Goal: Information Seeking & Learning: Learn about a topic

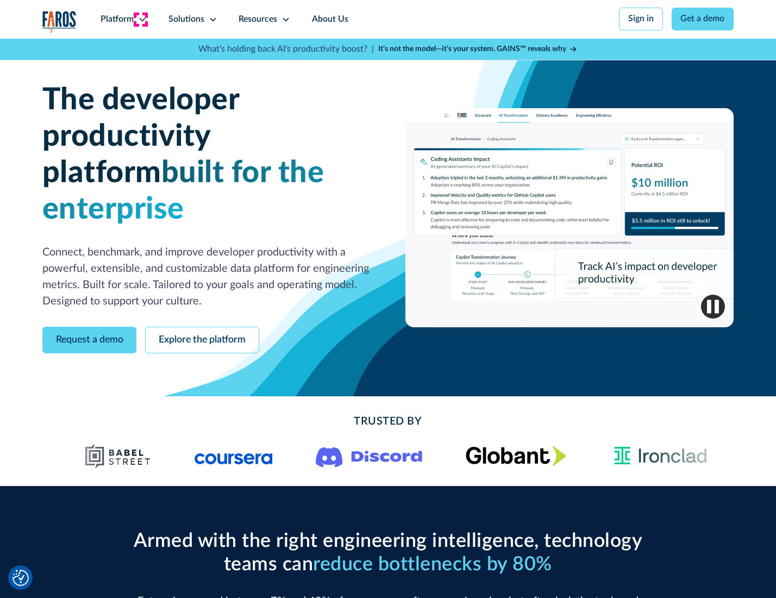
click at [141, 19] on icon at bounding box center [142, 19] width 9 height 9
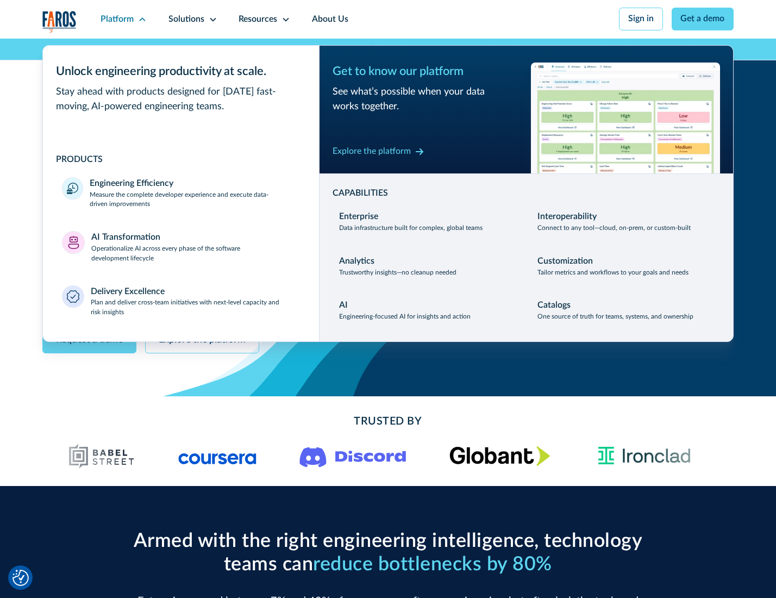
click at [194, 201] on p "Measure the complete developer experience and execute data-driven improvements" at bounding box center [195, 200] width 210 height 20
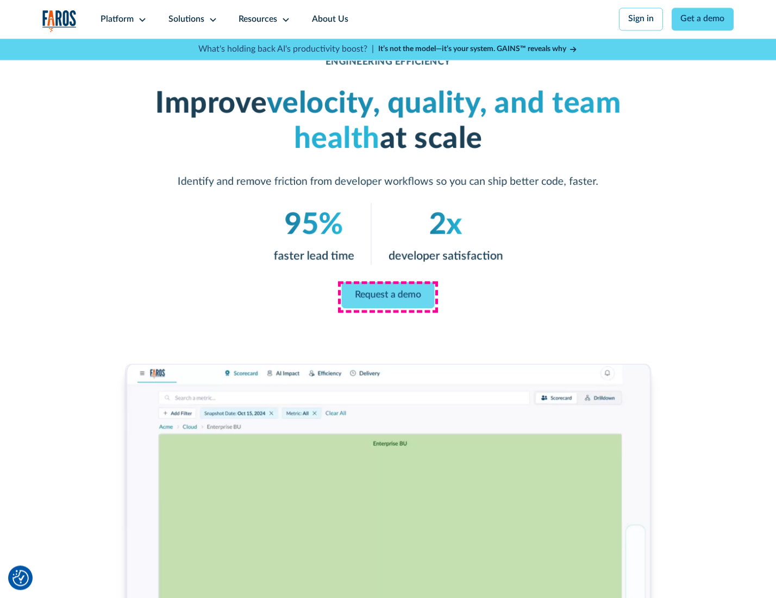
click at [388, 296] on link "Request a demo" at bounding box center [388, 295] width 93 height 26
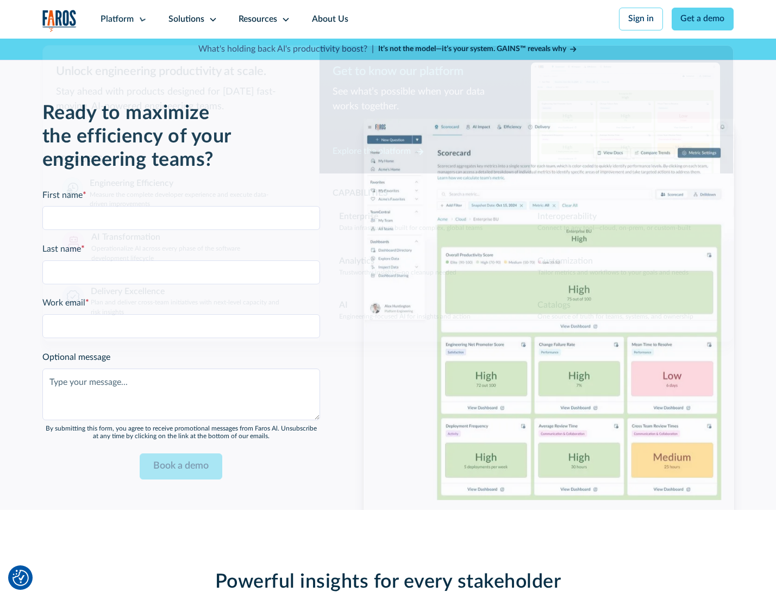
scroll to position [2366, 0]
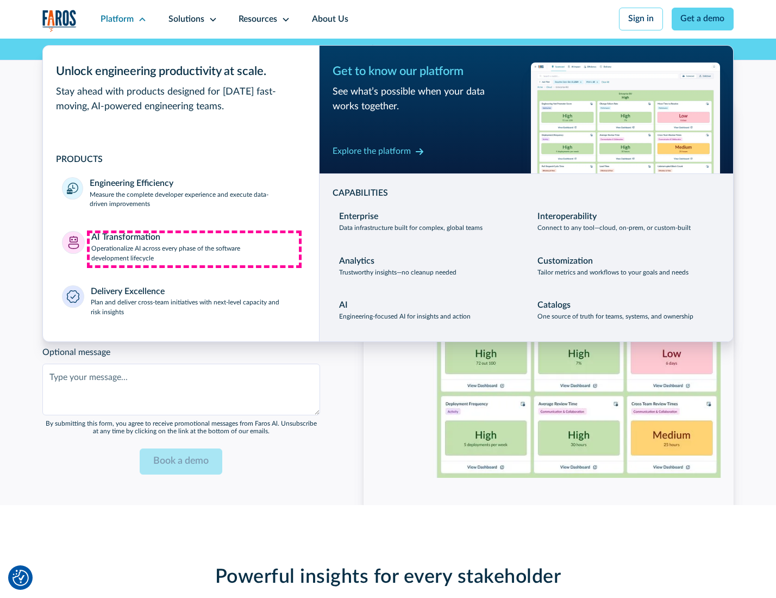
click at [194, 249] on p "Operationalize AI across every phase of the software development lifecycle" at bounding box center [195, 254] width 209 height 20
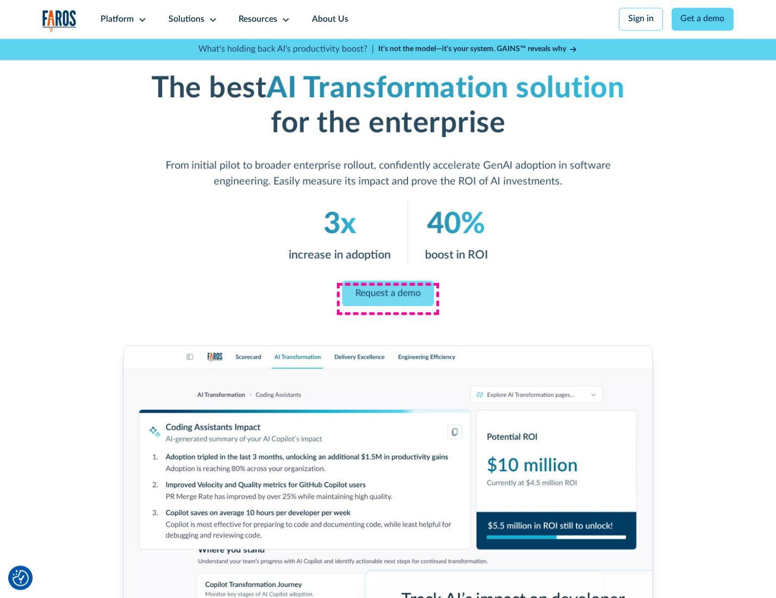
click at [388, 295] on link "Request a demo" at bounding box center [388, 293] width 92 height 26
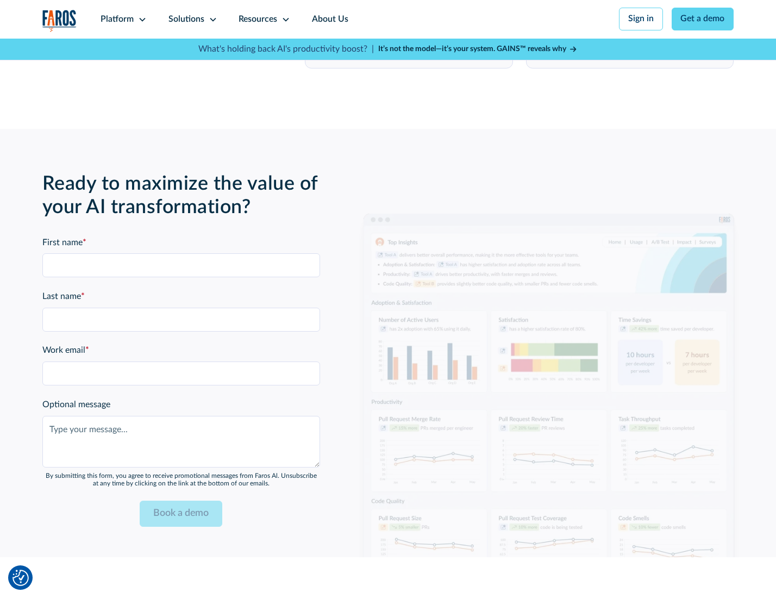
scroll to position [2628, 0]
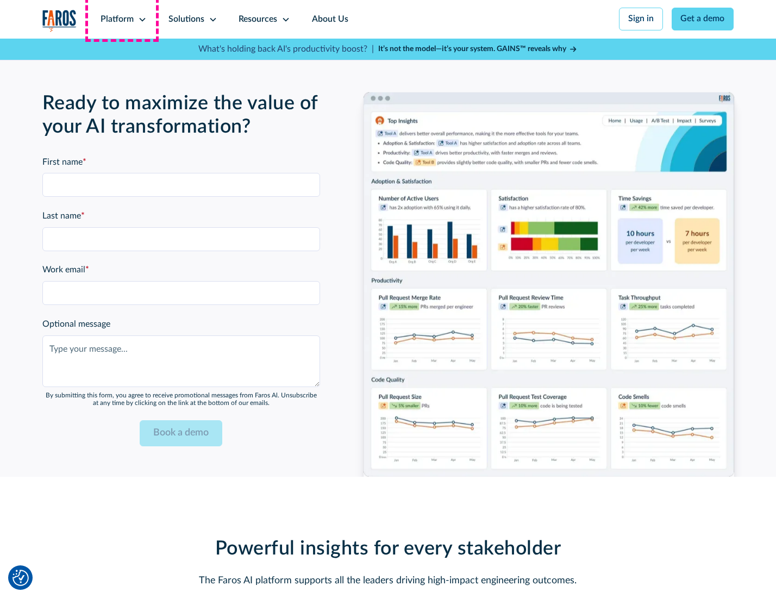
click at [122, 19] on div "Platform" at bounding box center [117, 19] width 33 height 13
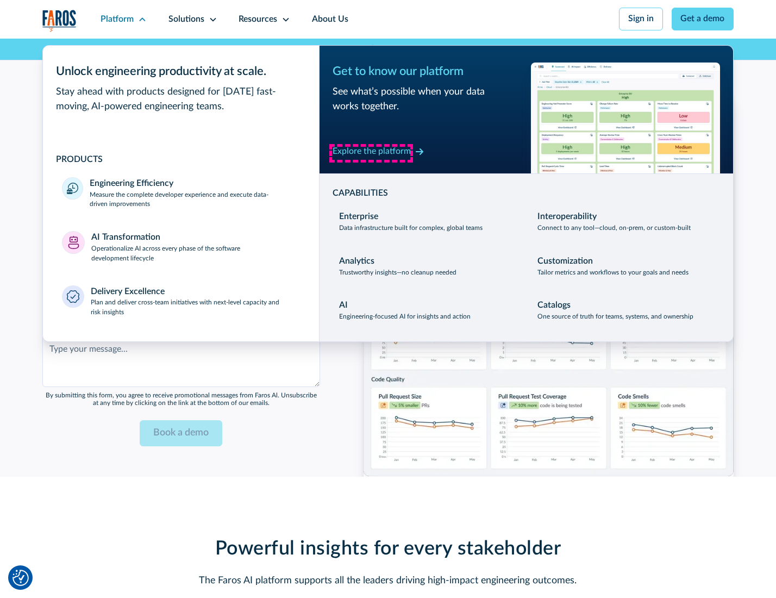
click at [371, 153] on div "Explore the platform" at bounding box center [372, 151] width 78 height 13
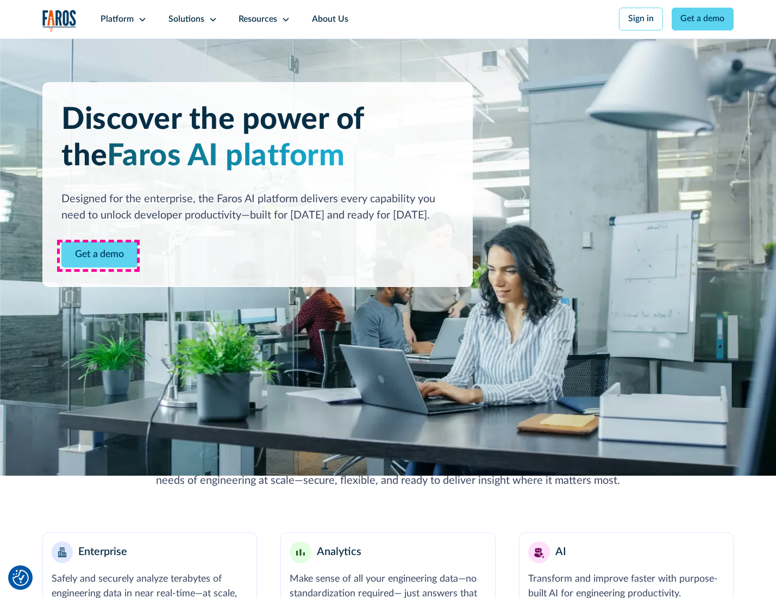
click at [98, 255] on link "Get a demo" at bounding box center [99, 254] width 76 height 27
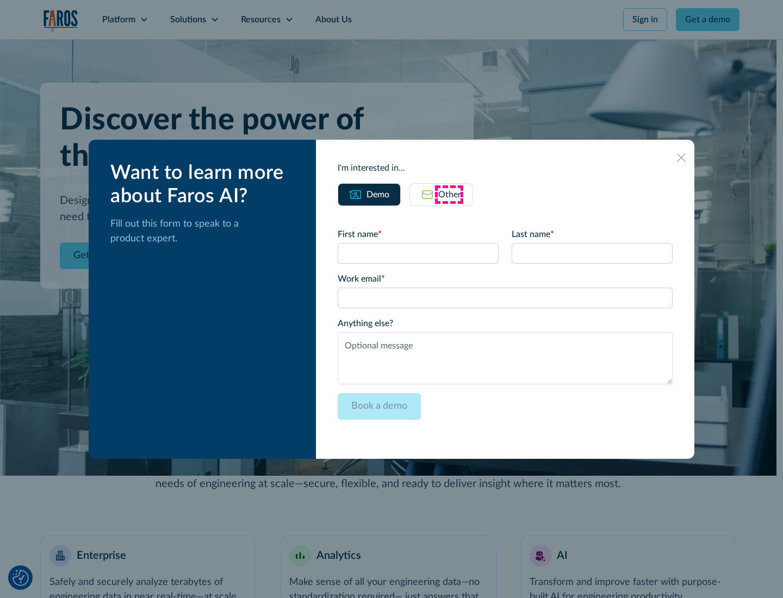
click at [449, 194] on div "Other" at bounding box center [449, 194] width 23 height 13
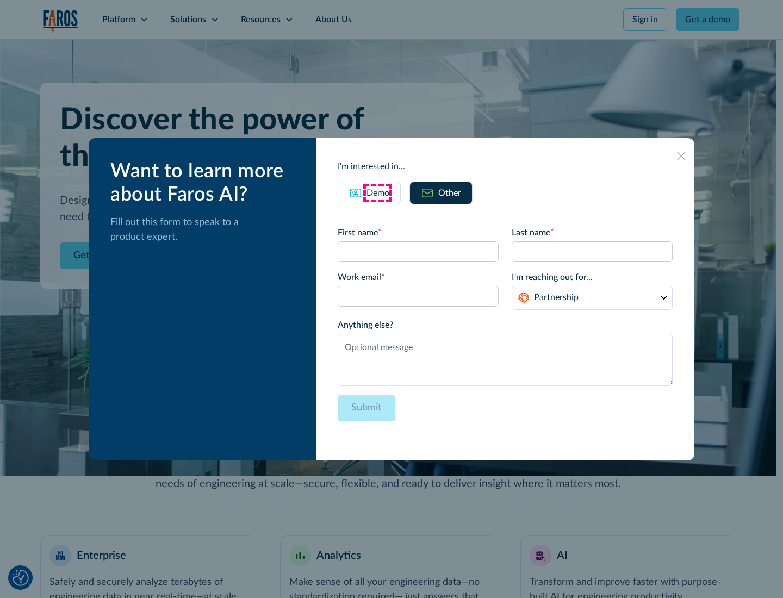
click at [377, 192] on div "Demo" at bounding box center [377, 192] width 23 height 13
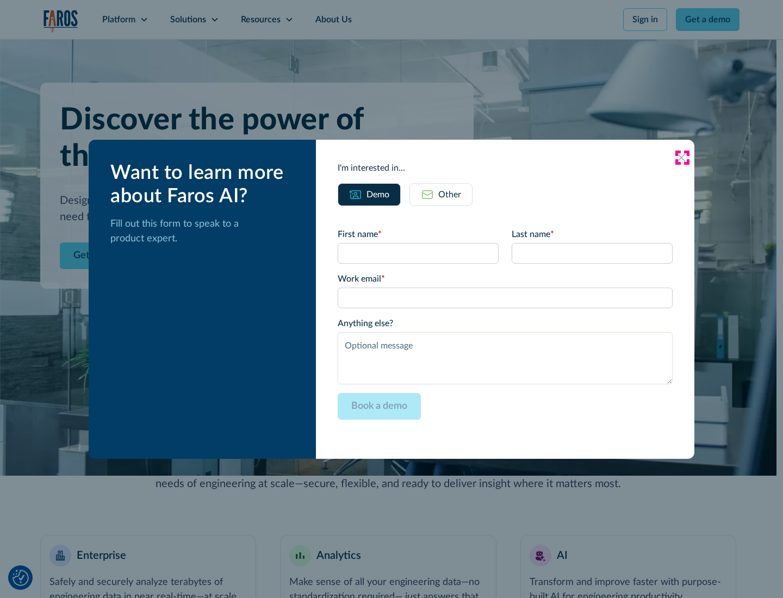
click at [682, 157] on icon at bounding box center [681, 157] width 9 height 9
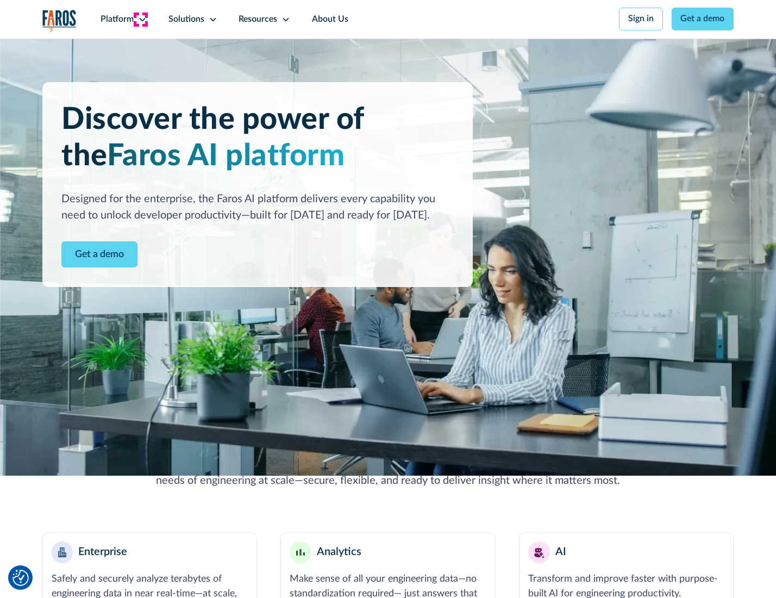
click at [141, 19] on icon at bounding box center [142, 19] width 9 height 9
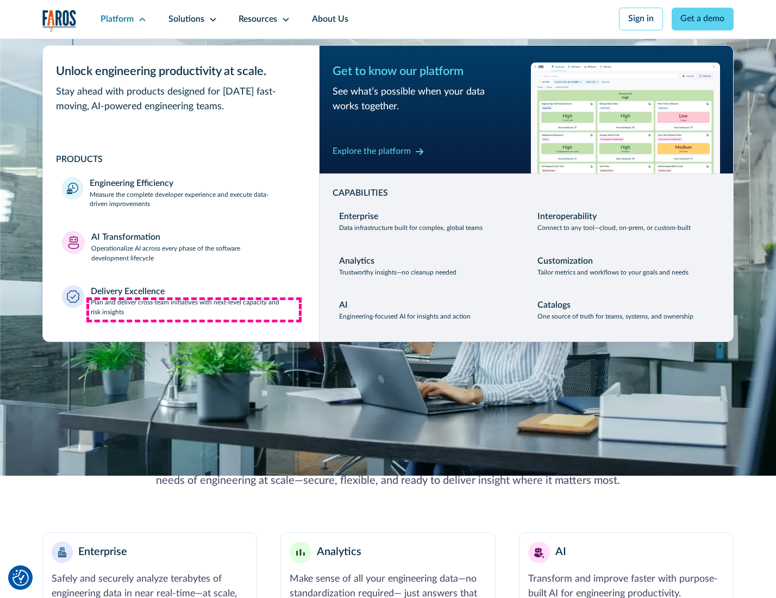
click at [194, 310] on p "Plan and deliver cross-team initiatives with next-level capacity and risk insig…" at bounding box center [195, 308] width 209 height 20
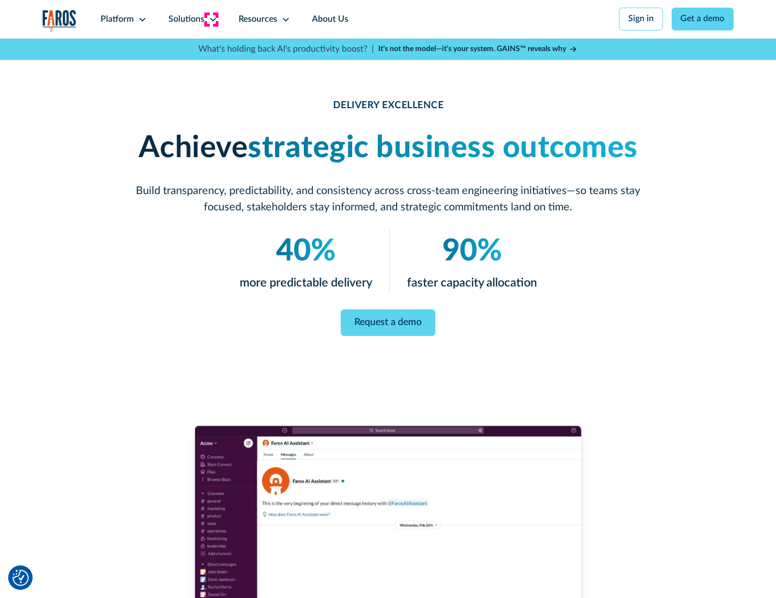
click at [211, 19] on icon at bounding box center [213, 19] width 9 height 9
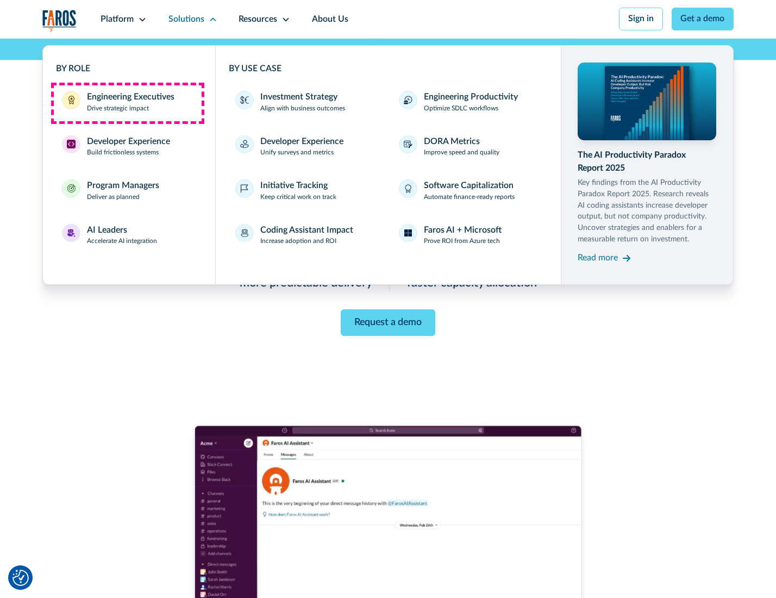
click at [127, 103] on div "Engineering Executives" at bounding box center [131, 97] width 88 height 13
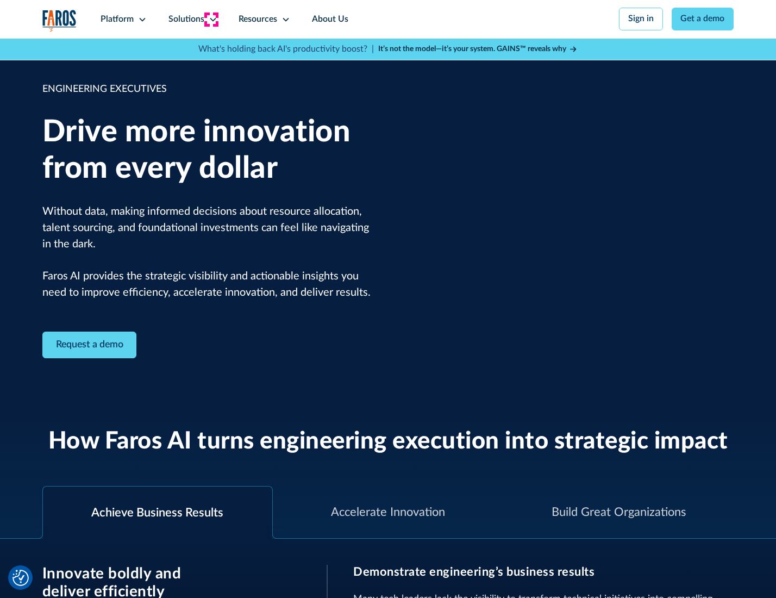
click at [211, 19] on icon at bounding box center [213, 19] width 9 height 9
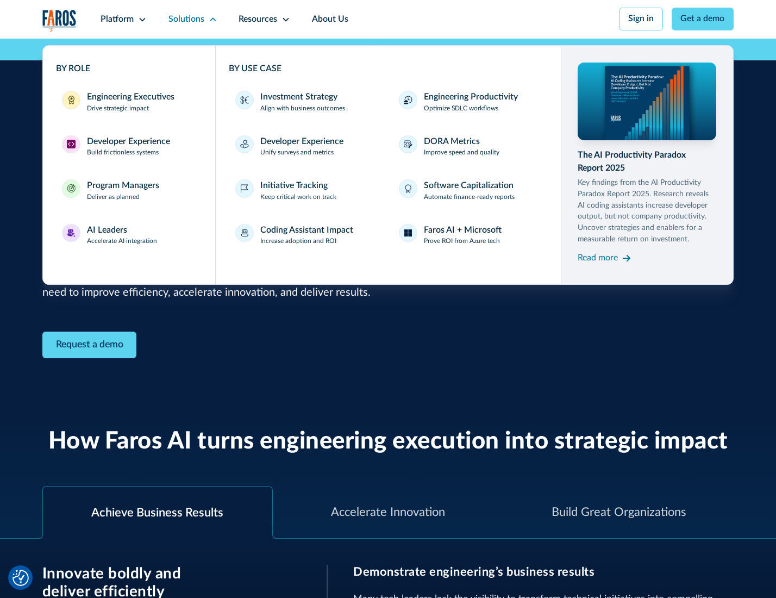
click at [127, 142] on div "Developer Experience" at bounding box center [128, 141] width 83 height 13
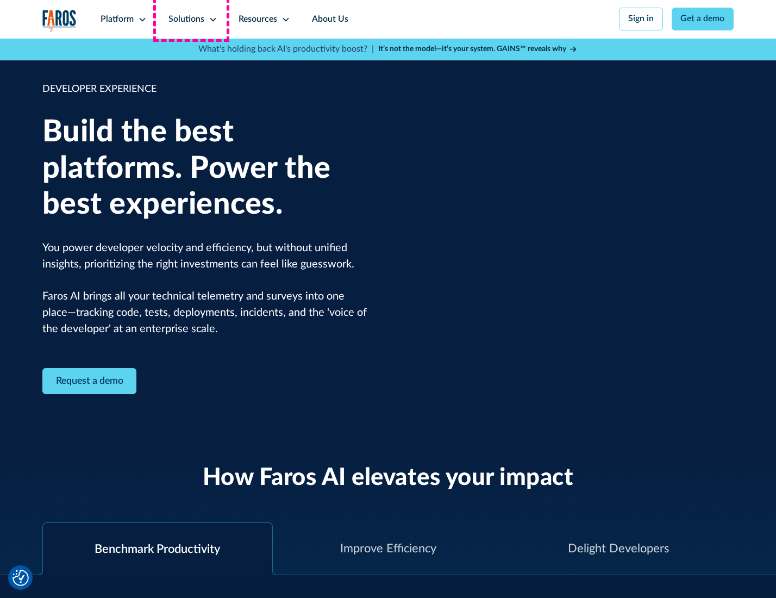
click at [191, 19] on div "Solutions" at bounding box center [187, 19] width 36 height 13
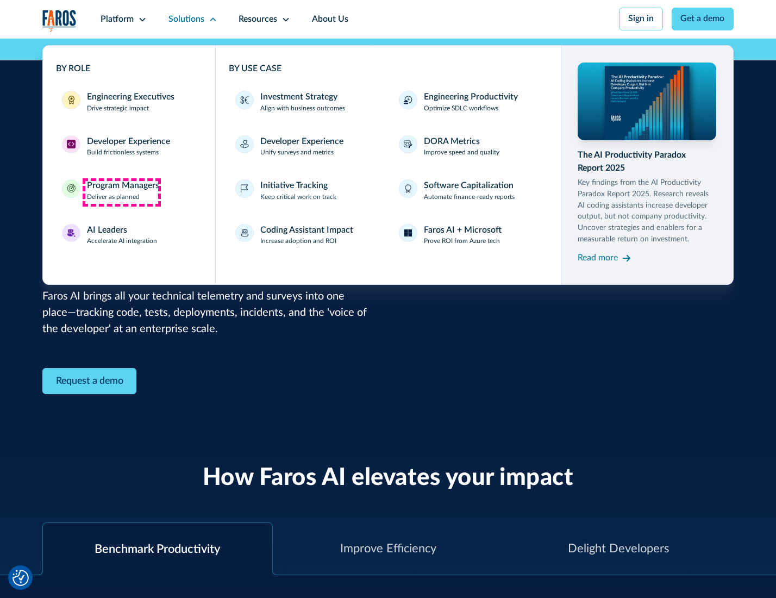
click at [121, 192] on div "Program Managers" at bounding box center [123, 185] width 72 height 13
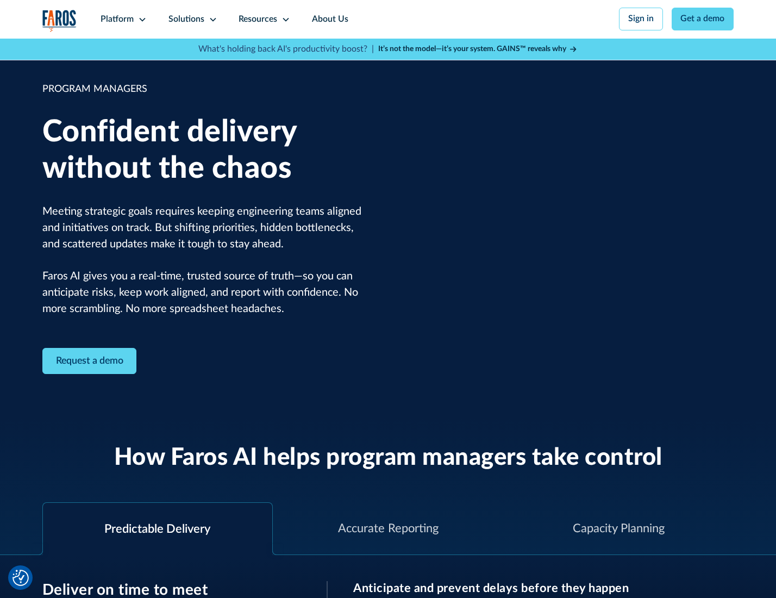
click at [211, 20] on icon at bounding box center [213, 19] width 9 height 9
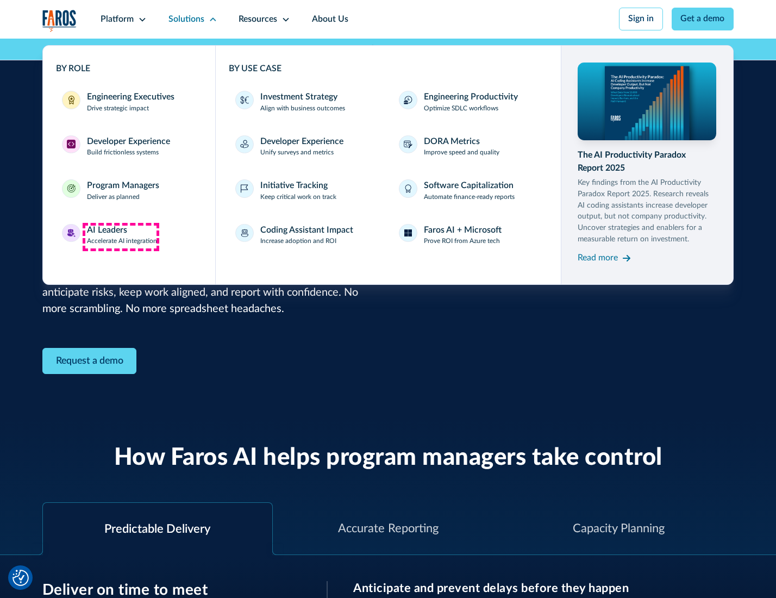
click at [121, 236] on div "AI Leaders" at bounding box center [107, 230] width 40 height 13
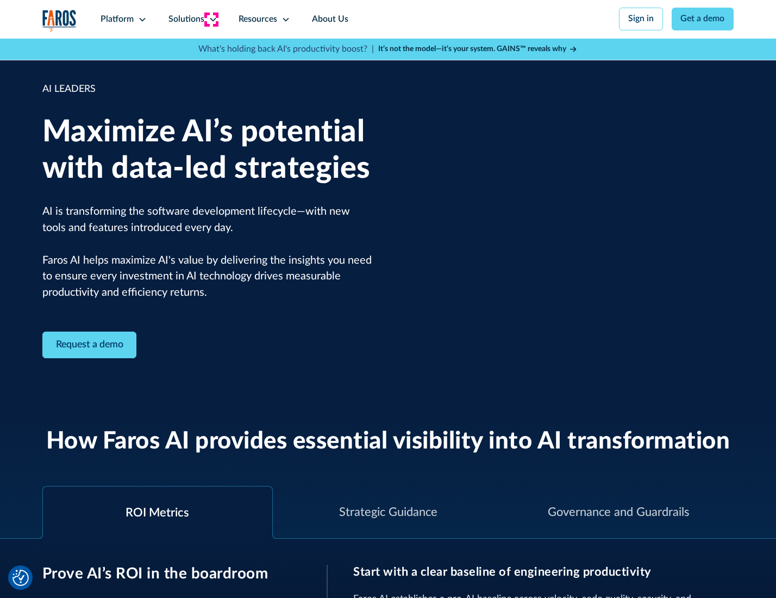
click at [211, 19] on icon at bounding box center [213, 19] width 9 height 9
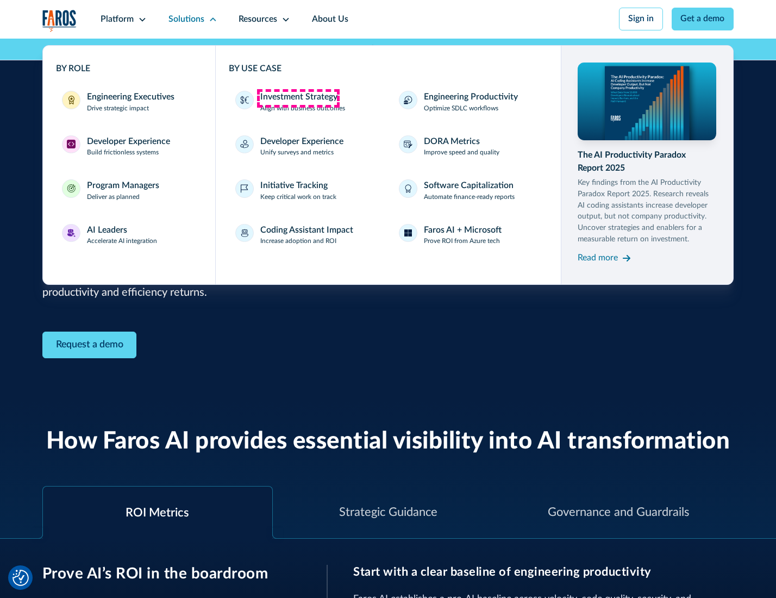
click at [298, 98] on div "Investment Strategy" at bounding box center [298, 97] width 77 height 13
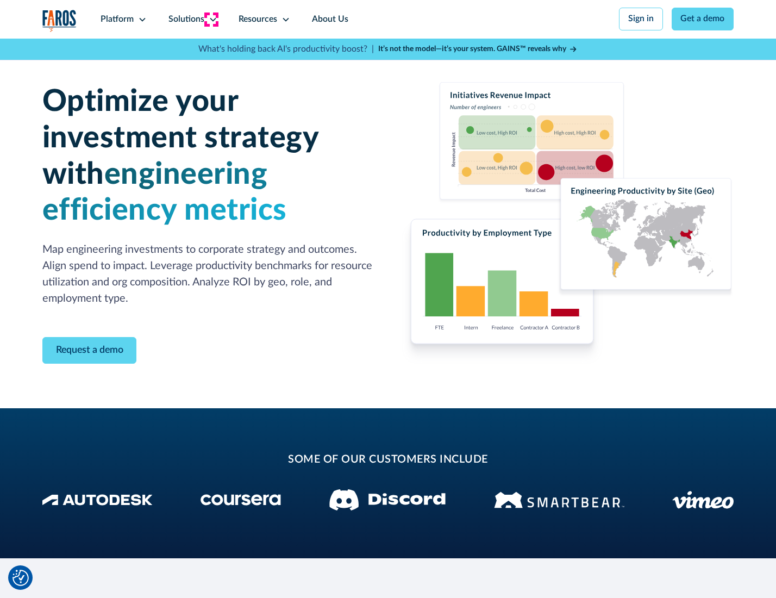
click at [211, 19] on icon at bounding box center [213, 19] width 9 height 9
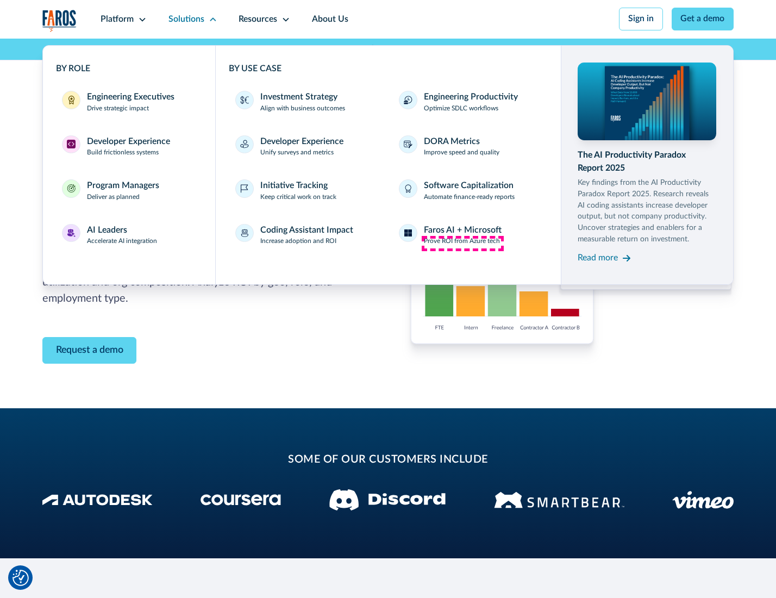
click at [463, 243] on p "Prove ROI from Azure tech" at bounding box center [462, 241] width 76 height 10
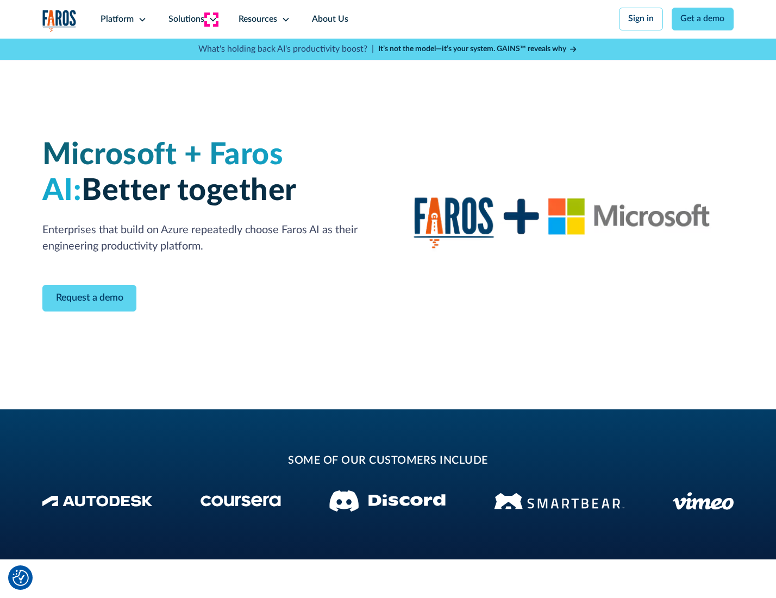
click at [211, 19] on icon at bounding box center [213, 19] width 9 height 9
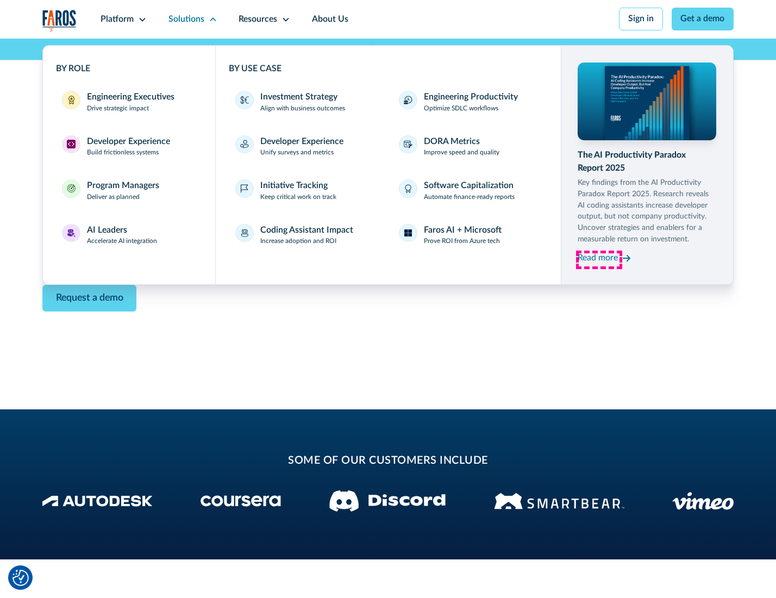
click at [599, 260] on div "Read more" at bounding box center [598, 258] width 40 height 13
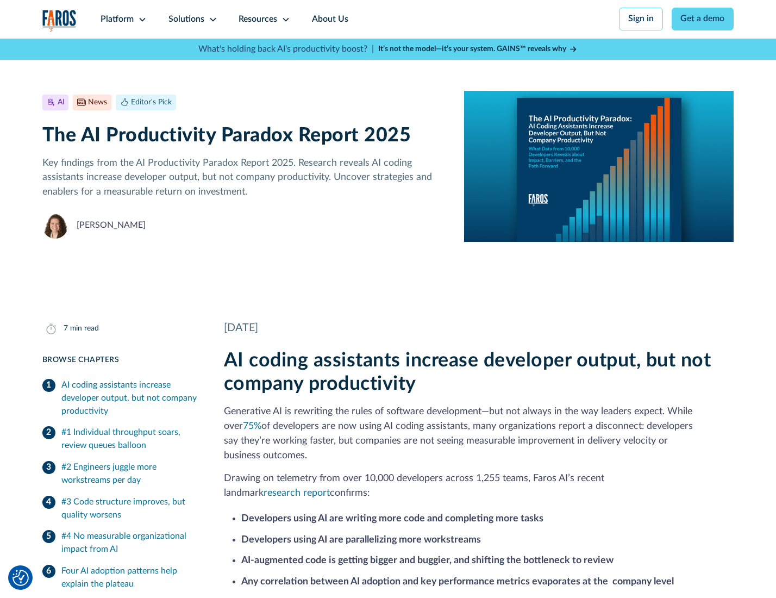
click at [285, 19] on icon at bounding box center [286, 19] width 9 height 9
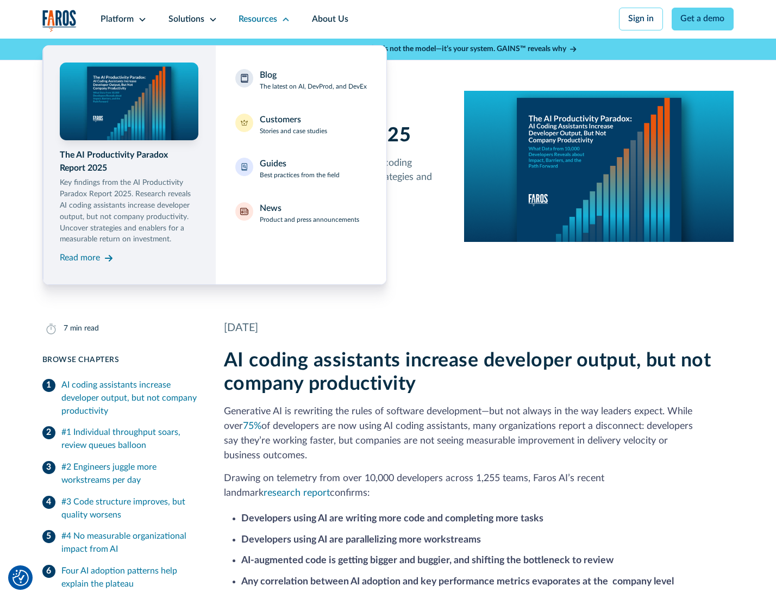
click at [313, 81] on div "Blog The latest on AI, DevProd, and DevEx" at bounding box center [313, 80] width 107 height 23
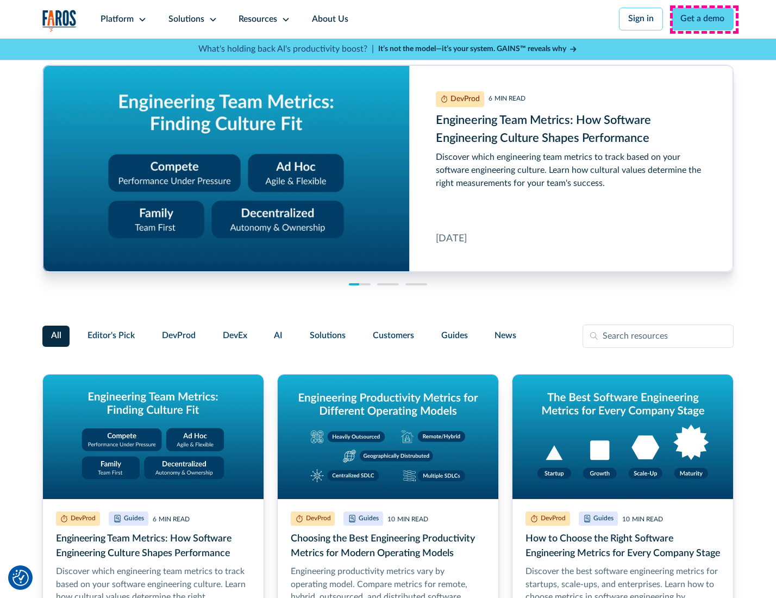
click at [704, 19] on link "Get a demo" at bounding box center [703, 19] width 63 height 23
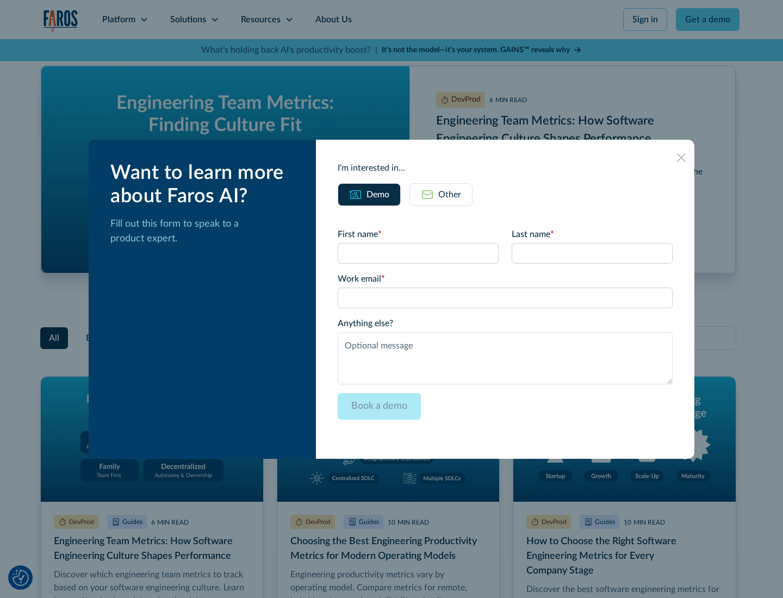
click at [440, 194] on div "Other" at bounding box center [449, 194] width 23 height 13
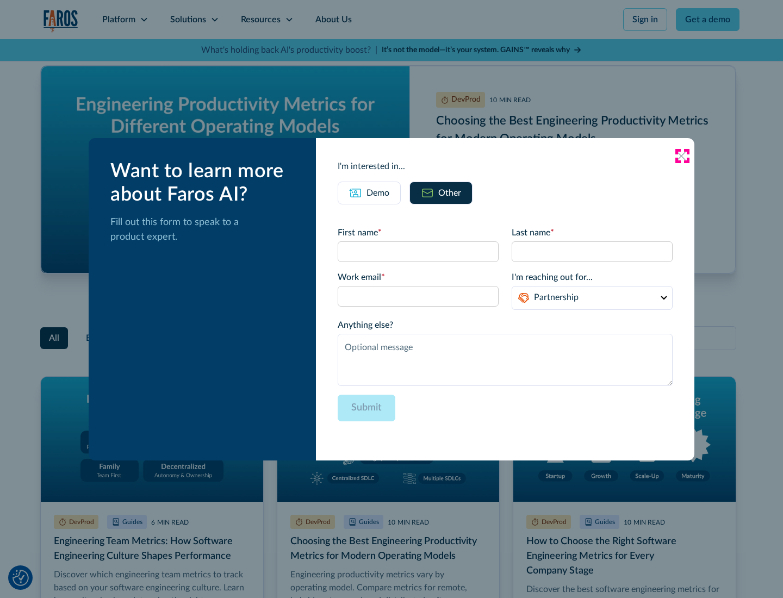
click at [682, 155] on icon at bounding box center [681, 156] width 9 height 9
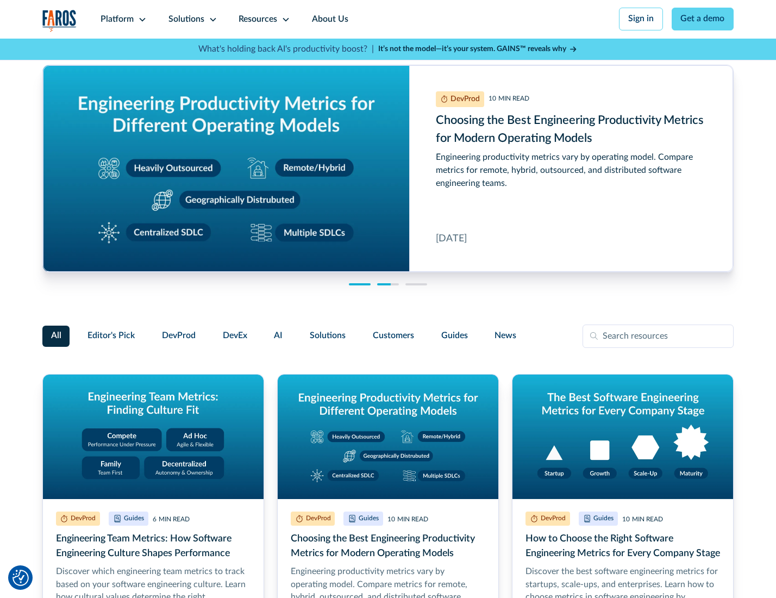
click at [329, 19] on link "About Us" at bounding box center [330, 19] width 58 height 39
